Goal: Transaction & Acquisition: Purchase product/service

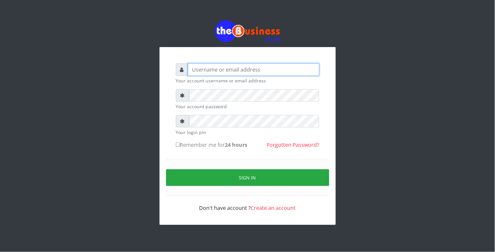
type input "Revgaly"
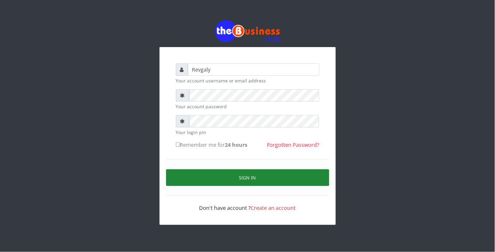
click at [194, 176] on button "Sign in" at bounding box center [247, 177] width 163 height 17
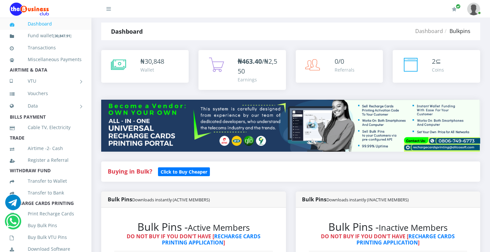
scroll to position [8, 0]
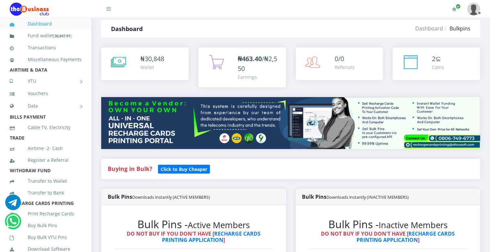
drag, startPoint x: 492, startPoint y: 34, endPoint x: 484, endPoint y: 60, distance: 27.3
click at [407, 12] on div "My Profile Settings Logout" at bounding box center [302, 9] width 356 height 18
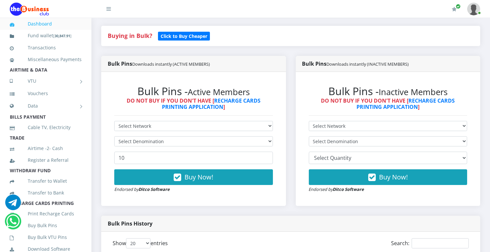
scroll to position [138, 0]
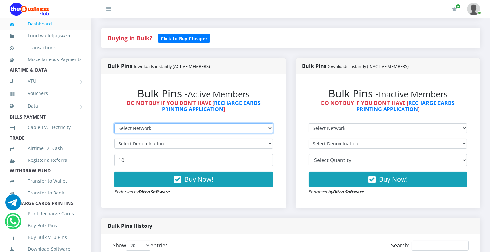
click at [158, 123] on select "Select Network MTN Globacom 9Mobile Airtel" at bounding box center [193, 128] width 159 height 10
click at [161, 128] on select "Select Network MTN Globacom 9Mobile Airtel" at bounding box center [193, 128] width 159 height 10
click at [208, 125] on select "Select Network MTN Globacom 9Mobile Airtel" at bounding box center [193, 128] width 159 height 10
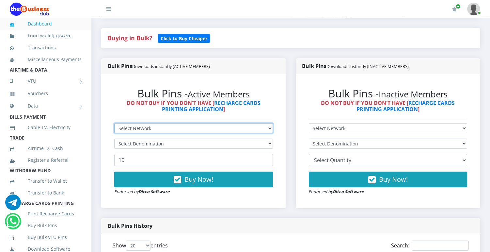
select select "MTN"
click at [114, 123] on select "Select Network MTN Globacom 9Mobile Airtel" at bounding box center [193, 128] width 159 height 10
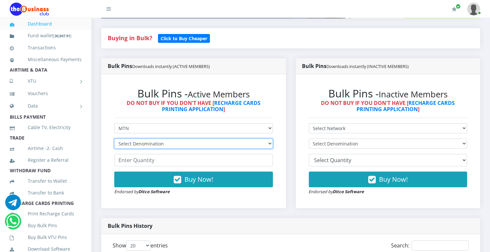
click at [233, 143] on select "Select Denomination MTN NGN100 - ₦96.99 MTN NGN200 - ₦193.98 MTN NGN400 - ₦387.…" at bounding box center [193, 143] width 159 height 10
select select "96.99-100"
click at [114, 138] on select "Select Denomination MTN NGN100 - ₦96.99 MTN NGN200 - ₦193.98 MTN NGN400 - ₦387.…" at bounding box center [193, 143] width 159 height 10
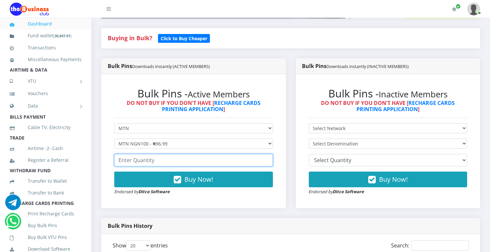
click at [222, 159] on input "number" at bounding box center [193, 160] width 159 height 12
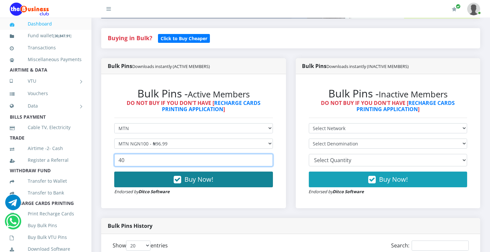
type input "40"
click at [220, 176] on button "Buy Now!" at bounding box center [193, 179] width 159 height 16
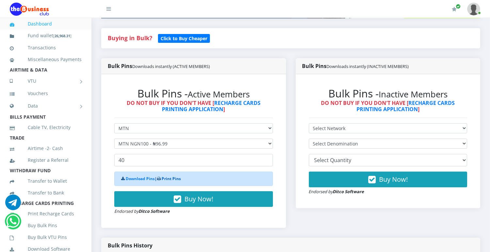
click at [170, 180] on link "Print Pins" at bounding box center [171, 179] width 19 height 6
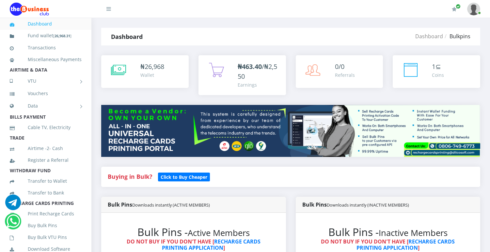
select select "MTN"
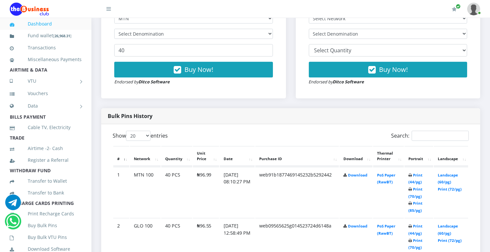
scroll to position [253, 0]
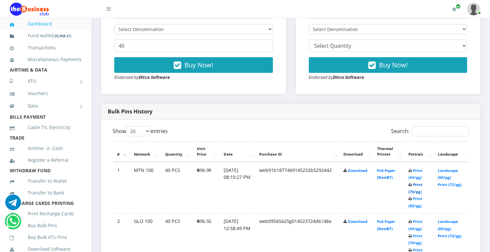
click at [413, 190] on link "Print (70/pg)" at bounding box center [415, 188] width 14 height 12
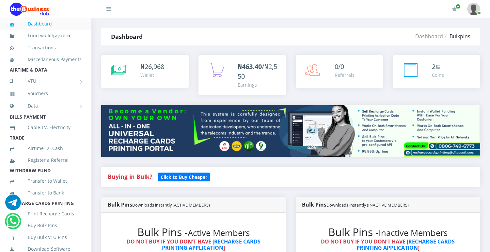
scroll to position [220, 0]
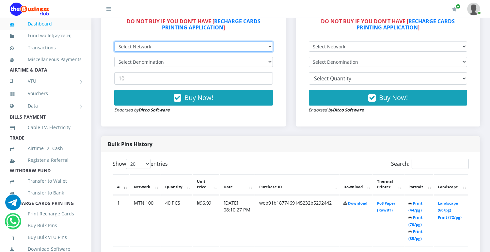
click at [214, 46] on select "Select Network MTN Globacom 9Mobile Airtel" at bounding box center [193, 46] width 159 height 10
select select "Airtel"
click at [114, 41] on select "Select Network MTN Globacom 9Mobile Airtel" at bounding box center [193, 46] width 159 height 10
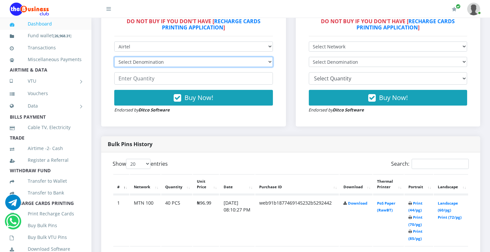
click at [177, 63] on select "Select Denomination Airtel NGN100 - ₦96.38 Airtel NGN200 - ₦192.76 Airtel NGN50…" at bounding box center [193, 62] width 159 height 10
select select "96.38-100"
click at [114, 57] on select "Select Denomination Airtel NGN100 - ₦96.38 Airtel NGN200 - ₦192.76 Airtel NGN50…" at bounding box center [193, 62] width 159 height 10
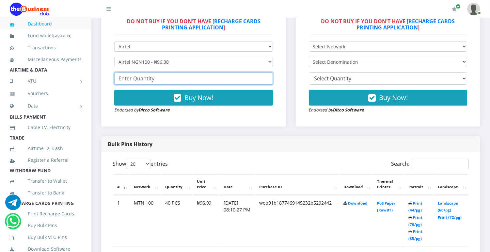
click at [165, 79] on input "number" at bounding box center [193, 78] width 159 height 12
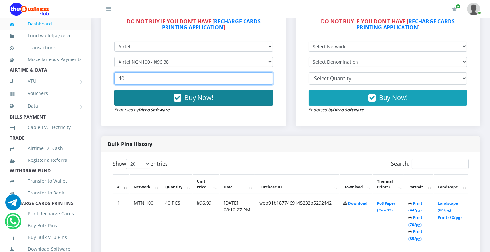
type input "40"
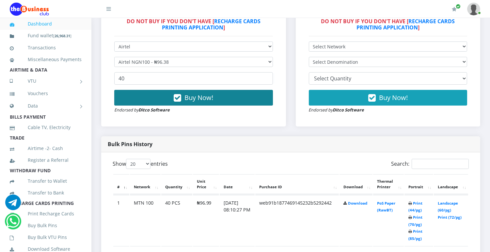
click at [203, 99] on span "Buy Now!" at bounding box center [198, 97] width 29 height 9
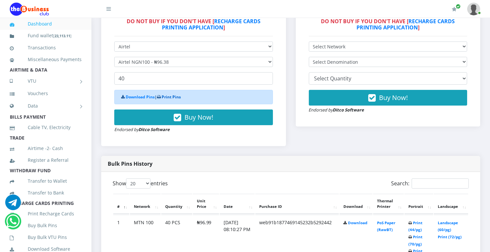
click at [177, 96] on link "Print Pins" at bounding box center [171, 97] width 19 height 6
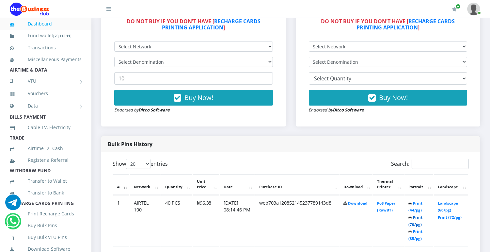
click at [416, 217] on link "Print (70/pg)" at bounding box center [415, 221] width 14 height 12
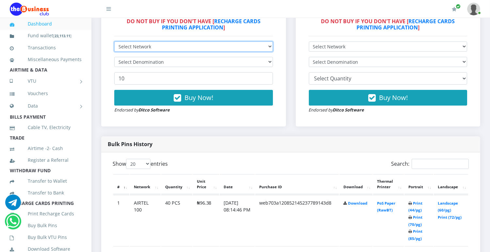
click at [264, 47] on select "Select Network MTN Globacom 9Mobile Airtel" at bounding box center [193, 46] width 159 height 10
select select "MTN"
click at [114, 41] on select "Select Network MTN Globacom 9Mobile Airtel" at bounding box center [193, 46] width 159 height 10
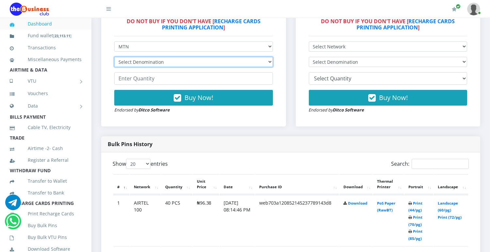
click at [247, 66] on select "Select Denomination MTN NGN100 - ₦96.99 MTN NGN200 - ₦193.98 MTN NGN400 - ₦387.…" at bounding box center [193, 62] width 159 height 10
select select "193.98-200"
click at [114, 57] on select "Select Denomination MTN NGN100 - ₦96.99 MTN NGN200 - ₦193.98 MTN NGN400 - ₦387.…" at bounding box center [193, 62] width 159 height 10
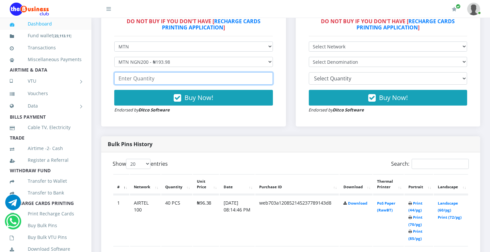
click at [231, 77] on input "number" at bounding box center [193, 78] width 159 height 12
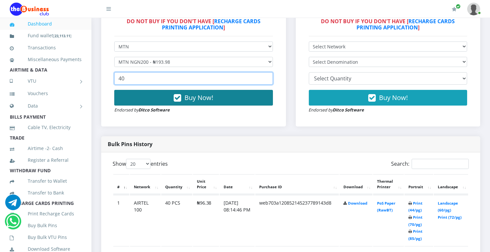
type input "40"
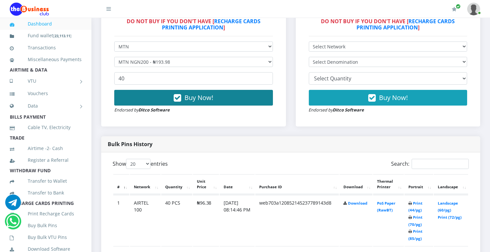
click at [234, 90] on button "Buy Now!" at bounding box center [193, 98] width 159 height 16
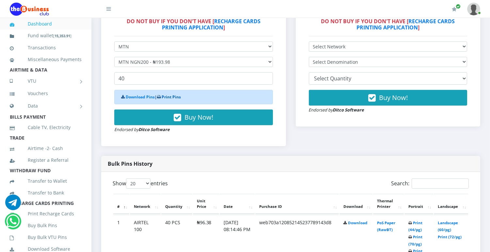
click at [176, 96] on link "Print Pins" at bounding box center [171, 97] width 19 height 6
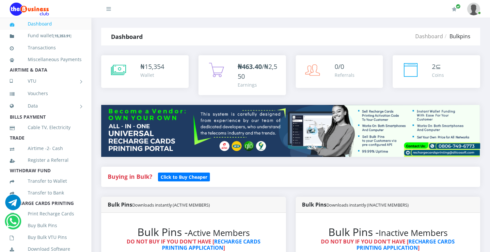
scroll to position [220, 0]
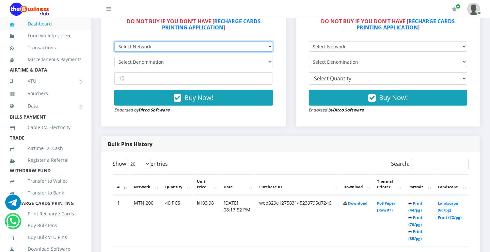
click at [252, 46] on select "Select Network MTN Globacom 9Mobile Airtel" at bounding box center [193, 46] width 159 height 10
select select "Airtel"
click at [114, 41] on select "Select Network MTN Globacom 9Mobile Airtel" at bounding box center [193, 46] width 159 height 10
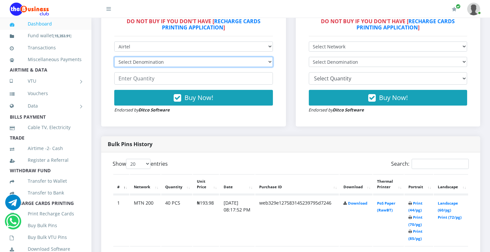
click at [211, 62] on select "Select Denomination Airtel NGN100 - ₦96.38 Airtel NGN200 - ₦192.76 Airtel NGN50…" at bounding box center [193, 62] width 159 height 10
select select "192.76-200"
click at [114, 57] on select "Select Denomination Airtel NGN100 - ₦96.38 Airtel NGN200 - ₦192.76 Airtel NGN50…" at bounding box center [193, 62] width 159 height 10
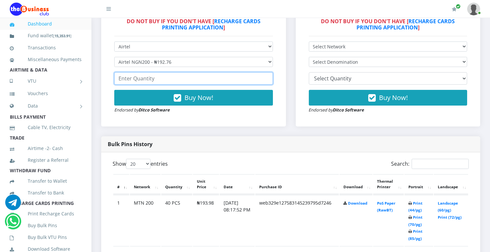
click at [182, 77] on input "number" at bounding box center [193, 78] width 159 height 12
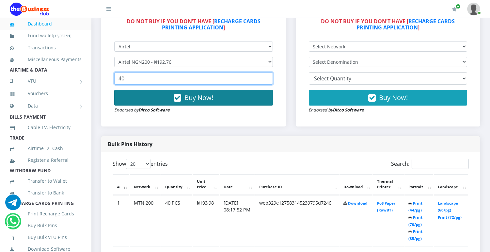
type input "40"
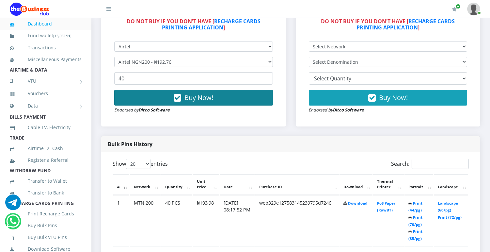
click at [179, 96] on icon "button" at bounding box center [178, 98] width 8 height 7
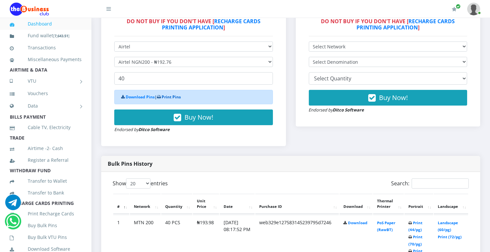
click at [172, 94] on link "Print Pins" at bounding box center [171, 97] width 19 height 6
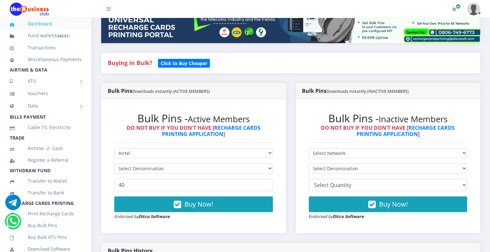
scroll to position [119, 0]
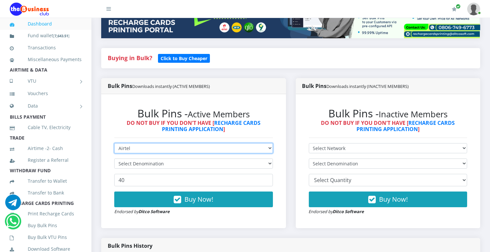
click at [241, 149] on select "Select Network MTN Globacom 9Mobile Airtel" at bounding box center [193, 148] width 159 height 10
select select "MTN"
click at [114, 143] on select "Select Network MTN Globacom 9Mobile Airtel" at bounding box center [193, 148] width 159 height 10
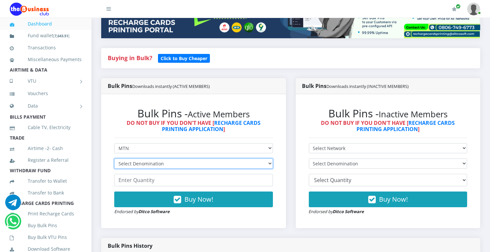
click at [223, 164] on select "Select Denomination MTN NGN100 - ₦96.99 MTN NGN200 - ₦193.98 MTN NGN400 - ₦387.…" at bounding box center [193, 163] width 159 height 10
click at [114, 158] on select "Select Denomination MTN NGN100 - ₦96.99 MTN NGN200 - ₦193.98 MTN NGN400 - ₦387.…" at bounding box center [193, 163] width 159 height 10
click at [245, 164] on select "Select Denomination MTN NGN100 - ₦96.99 MTN NGN200 - ₦193.98 MTN NGN400 - ₦387.…" at bounding box center [193, 163] width 159 height 10
select select "484.95-500"
click at [114, 158] on select "Select Denomination MTN NGN100 - ₦96.99 MTN NGN200 - ₦193.98 MTN NGN400 - ₦387.…" at bounding box center [193, 163] width 159 height 10
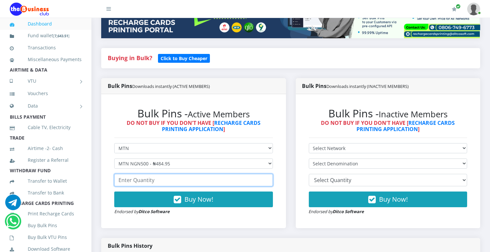
click at [200, 182] on input "number" at bounding box center [193, 180] width 159 height 12
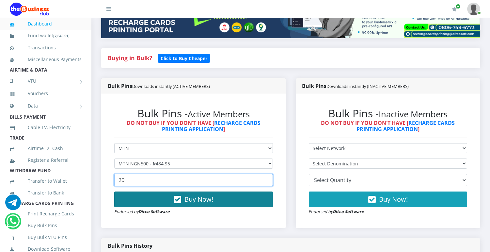
type input "20"
click at [197, 194] on button "Buy Now!" at bounding box center [193, 199] width 159 height 16
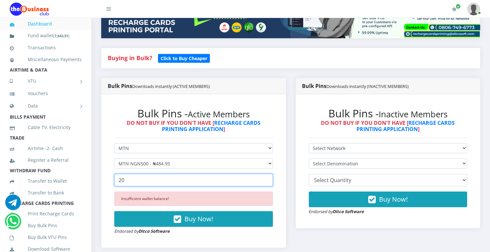
click at [136, 181] on input "20" at bounding box center [193, 180] width 159 height 12
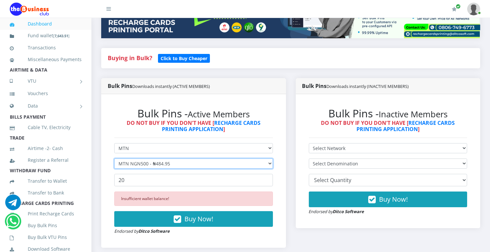
click at [187, 160] on select "Select Denomination MTN NGN100 - ₦96.99 MTN NGN200 - ₦193.98 MTN NGN400 - ₦387.…" at bounding box center [193, 163] width 159 height 10
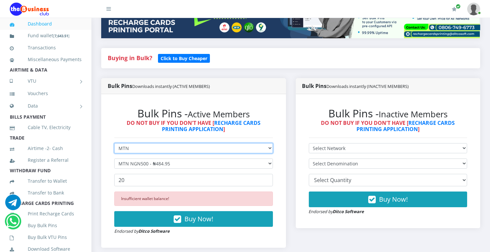
click at [216, 150] on select "Select Network MTN Globacom 9Mobile Airtel" at bounding box center [193, 148] width 159 height 10
select select "Glo"
click at [114, 143] on select "Select Network MTN Globacom 9Mobile Airtel" at bounding box center [193, 148] width 159 height 10
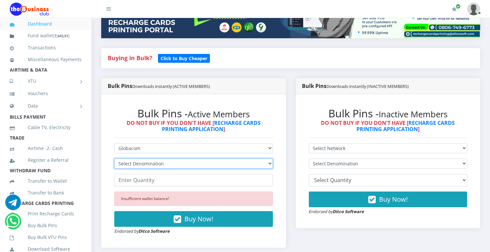
click at [180, 167] on select "Select Denomination Glo NGN100 - ₦96.55 Glo NGN200 - ₦193.10 Glo NGN500 - ₦482.…" at bounding box center [193, 163] width 159 height 10
select select "96.55-100"
click at [114, 158] on select "Select Denomination Glo NGN100 - ₦96.55 Glo NGN200 - ₦193.10 Glo NGN500 - ₦482.…" at bounding box center [193, 163] width 159 height 10
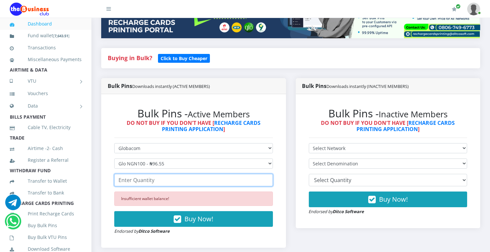
click at [162, 182] on input "number" at bounding box center [193, 180] width 159 height 12
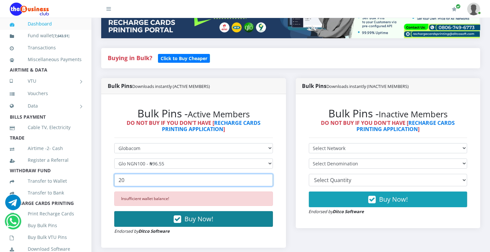
type input "20"
click at [191, 221] on span "Buy Now!" at bounding box center [198, 218] width 29 height 9
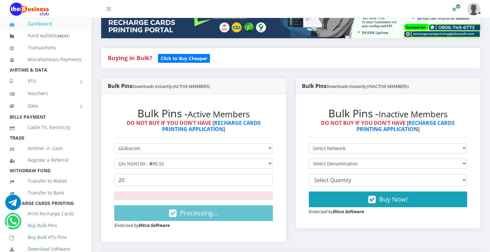
click at [191, 221] on div "Processing... Endorsed by Ditco Software" at bounding box center [193, 209] width 159 height 37
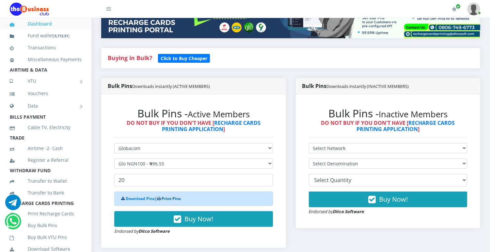
click at [171, 199] on link "Print Pins" at bounding box center [171, 199] width 19 height 6
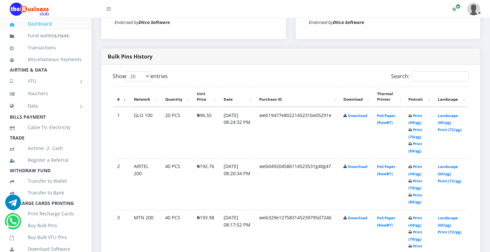
scroll to position [310, 0]
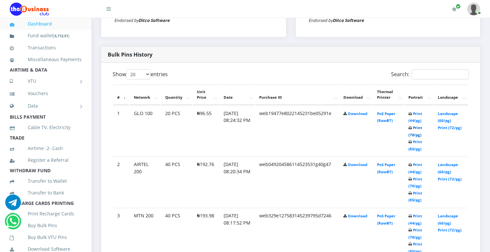
click at [415, 126] on link "Print (70/pg)" at bounding box center [415, 131] width 14 height 12
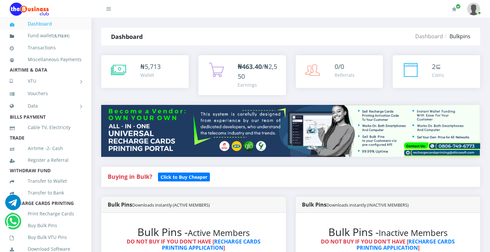
scroll to position [220, 0]
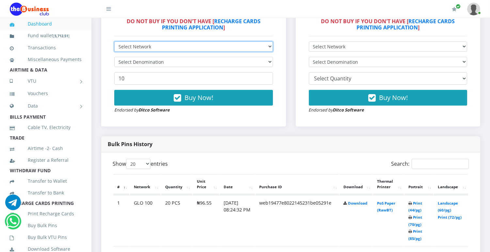
click at [259, 46] on select "Select Network MTN Globacom 9Mobile Airtel" at bounding box center [193, 46] width 159 height 10
select select "Glo"
click at [114, 41] on select "Select Network MTN Globacom 9Mobile Airtel" at bounding box center [193, 46] width 159 height 10
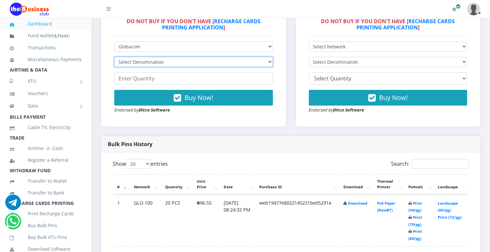
click at [207, 59] on select "Select Denomination Glo NGN100 - ₦96.55 Glo NGN200 - ₦193.10 Glo NGN500 - ₦482.…" at bounding box center [193, 62] width 159 height 10
select select "193.1-200"
click at [114, 57] on select "Select Denomination Glo NGN100 - ₦96.55 Glo NGN200 - ₦193.10 Glo NGN500 - ₦482.…" at bounding box center [193, 62] width 159 height 10
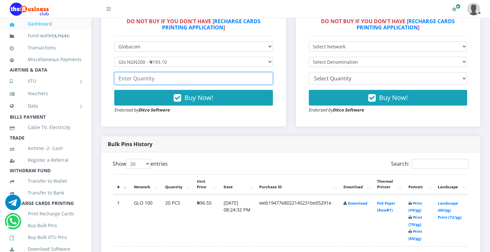
click at [185, 80] on input "number" at bounding box center [193, 78] width 159 height 12
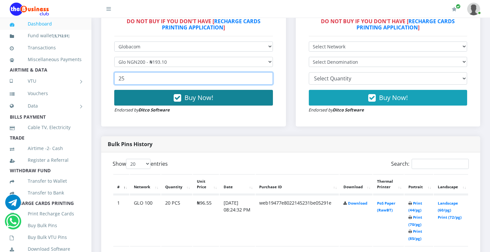
type input "25"
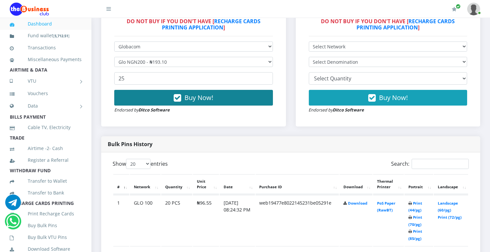
click at [191, 96] on span "Buy Now!" at bounding box center [198, 97] width 29 height 9
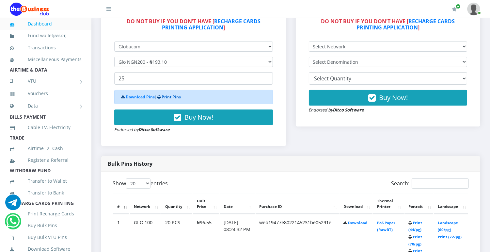
click at [174, 98] on link "Print Pins" at bounding box center [171, 97] width 19 height 6
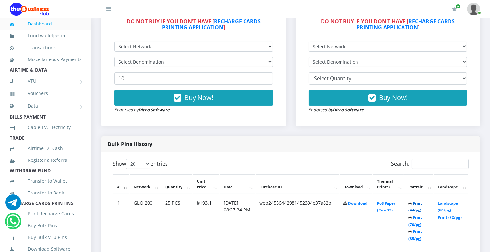
click at [417, 202] on link "Print (44/pg)" at bounding box center [415, 206] width 14 height 12
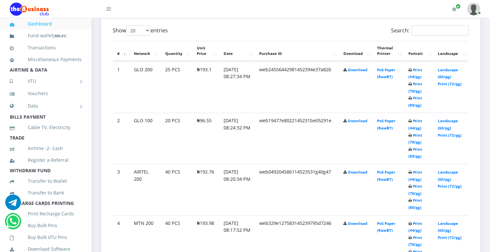
scroll to position [358, 0]
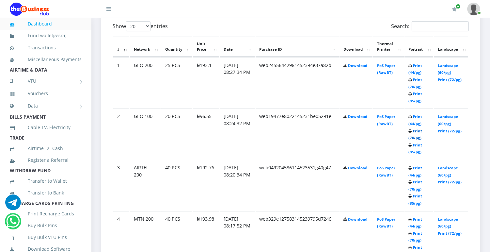
click at [417, 135] on link "Print (70/pg)" at bounding box center [415, 134] width 14 height 12
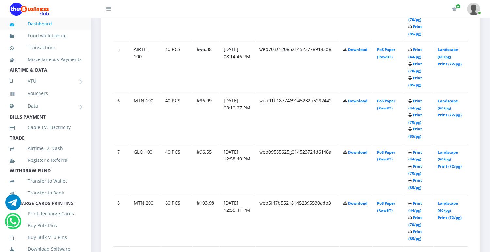
scroll to position [798, 0]
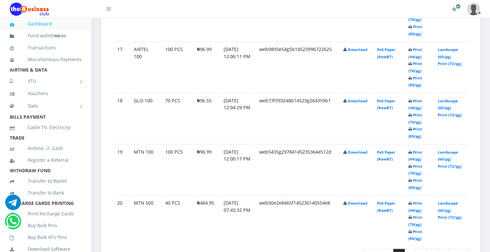
scroll to position [1238, 0]
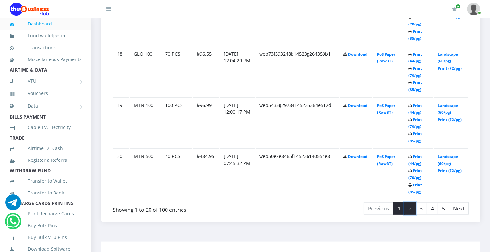
click at [413, 202] on link "2" at bounding box center [410, 208] width 11 height 12
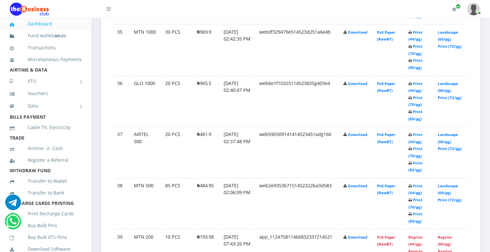
scroll to position [1123, 0]
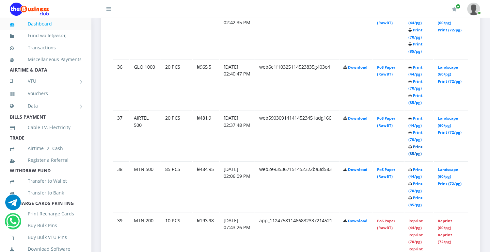
click at [418, 146] on link "Print (85/pg)" at bounding box center [415, 150] width 14 height 12
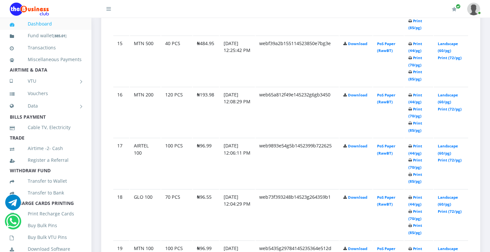
scroll to position [1123, 0]
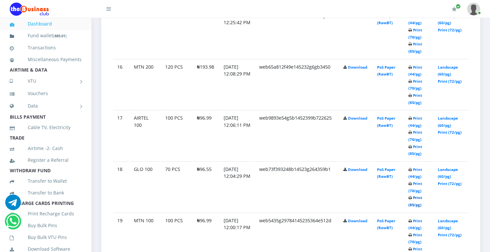
click at [413, 199] on link "Print (85/pg)" at bounding box center [415, 201] width 14 height 12
